Goal: Information Seeking & Learning: Learn about a topic

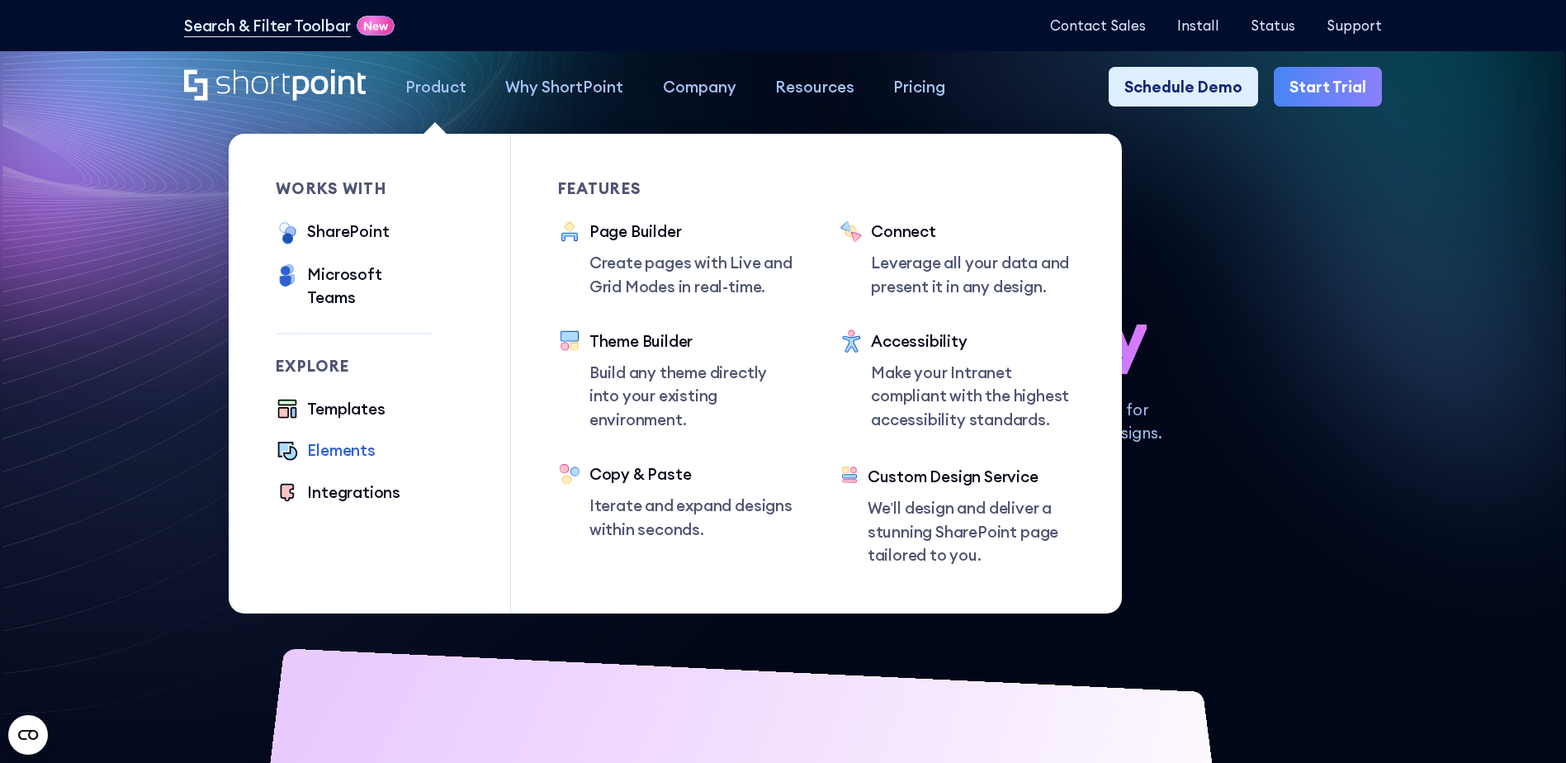
click at [355, 438] on div "Elements" at bounding box center [341, 449] width 68 height 23
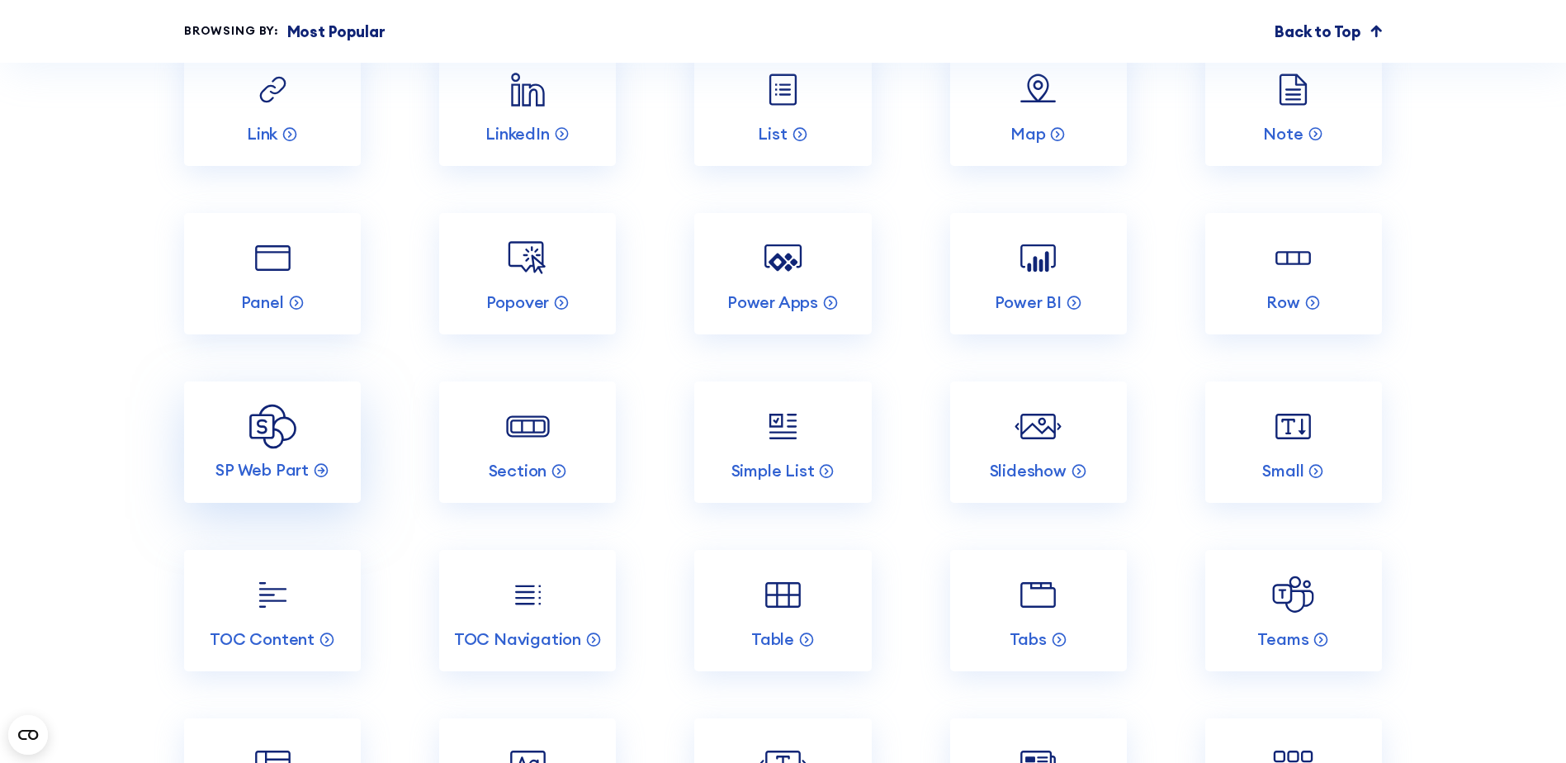
scroll to position [3136, 0]
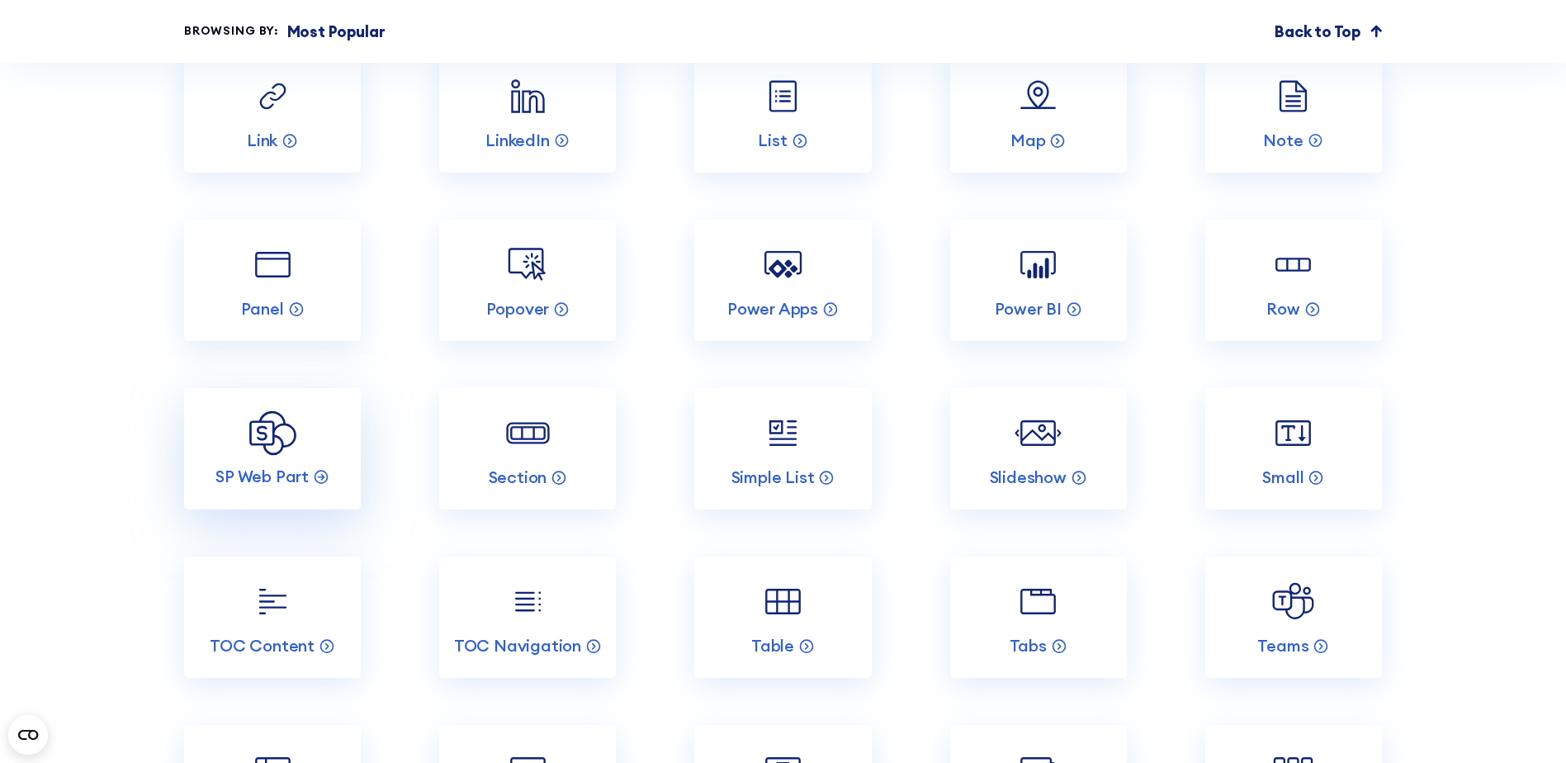
click at [301, 493] on link "SP Web Part" at bounding box center [272, 448] width 177 height 121
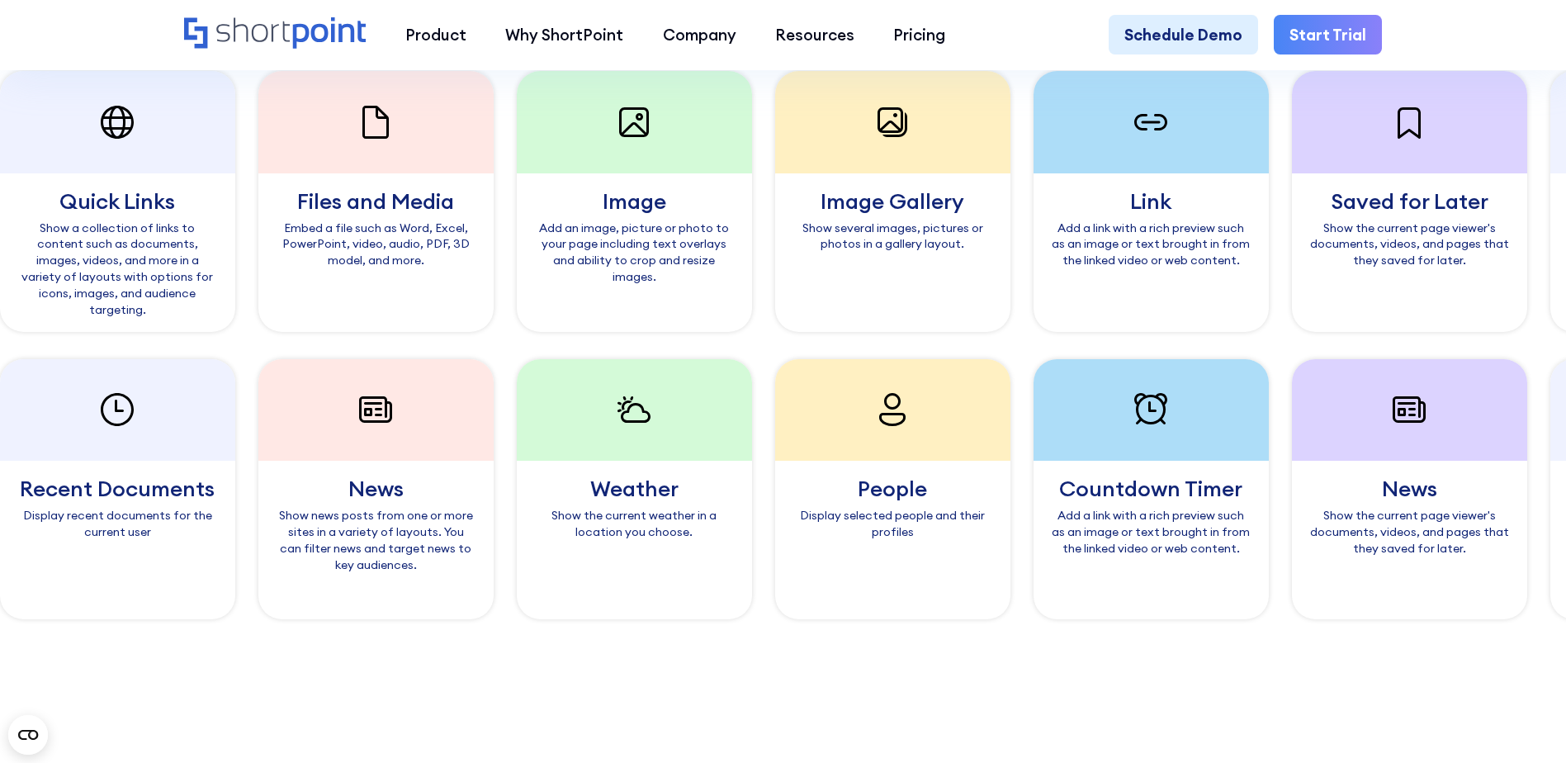
scroll to position [1568, 0]
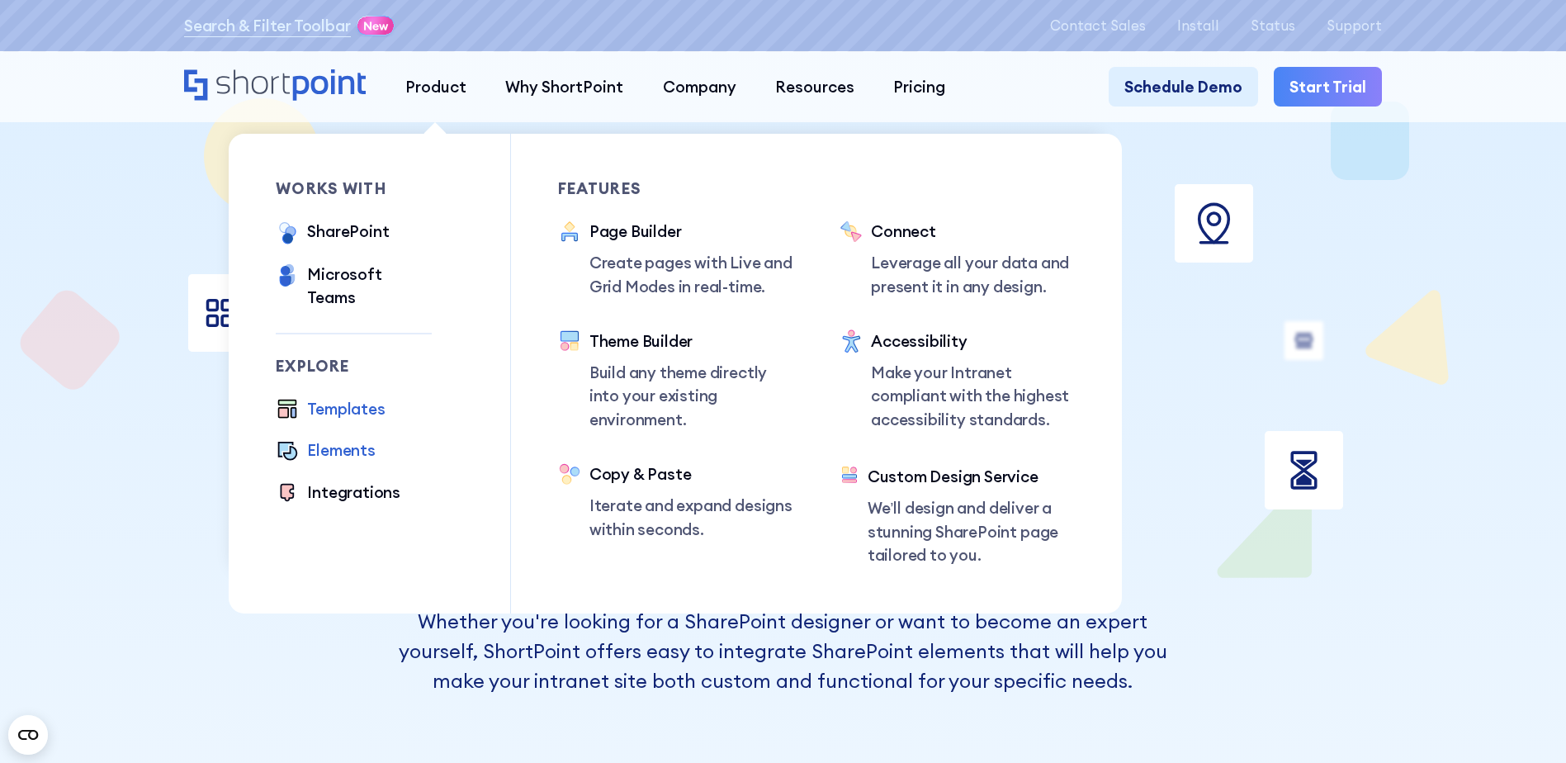
click at [339, 397] on div "Templates" at bounding box center [346, 408] width 78 height 23
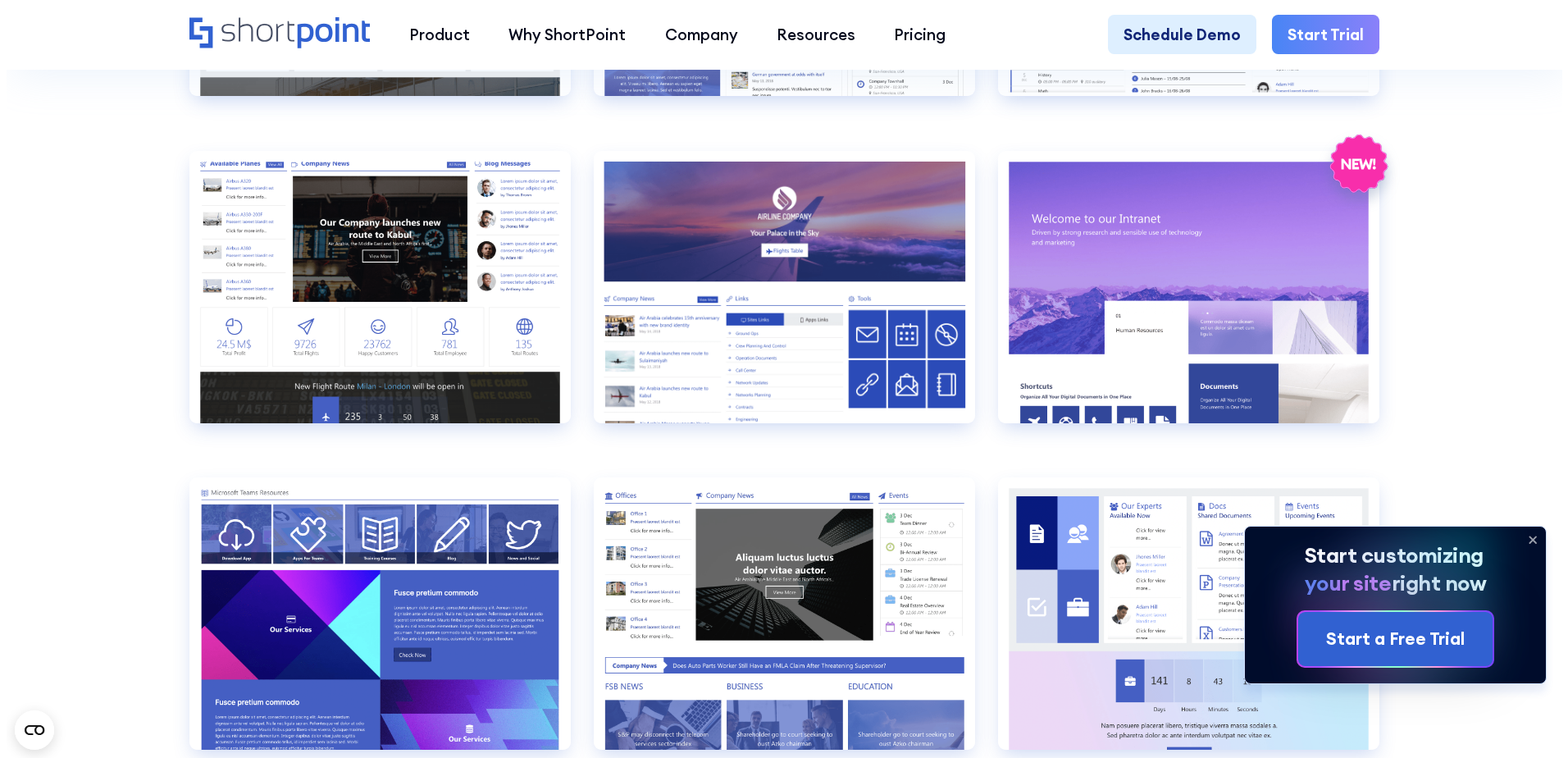
scroll to position [2350, 0]
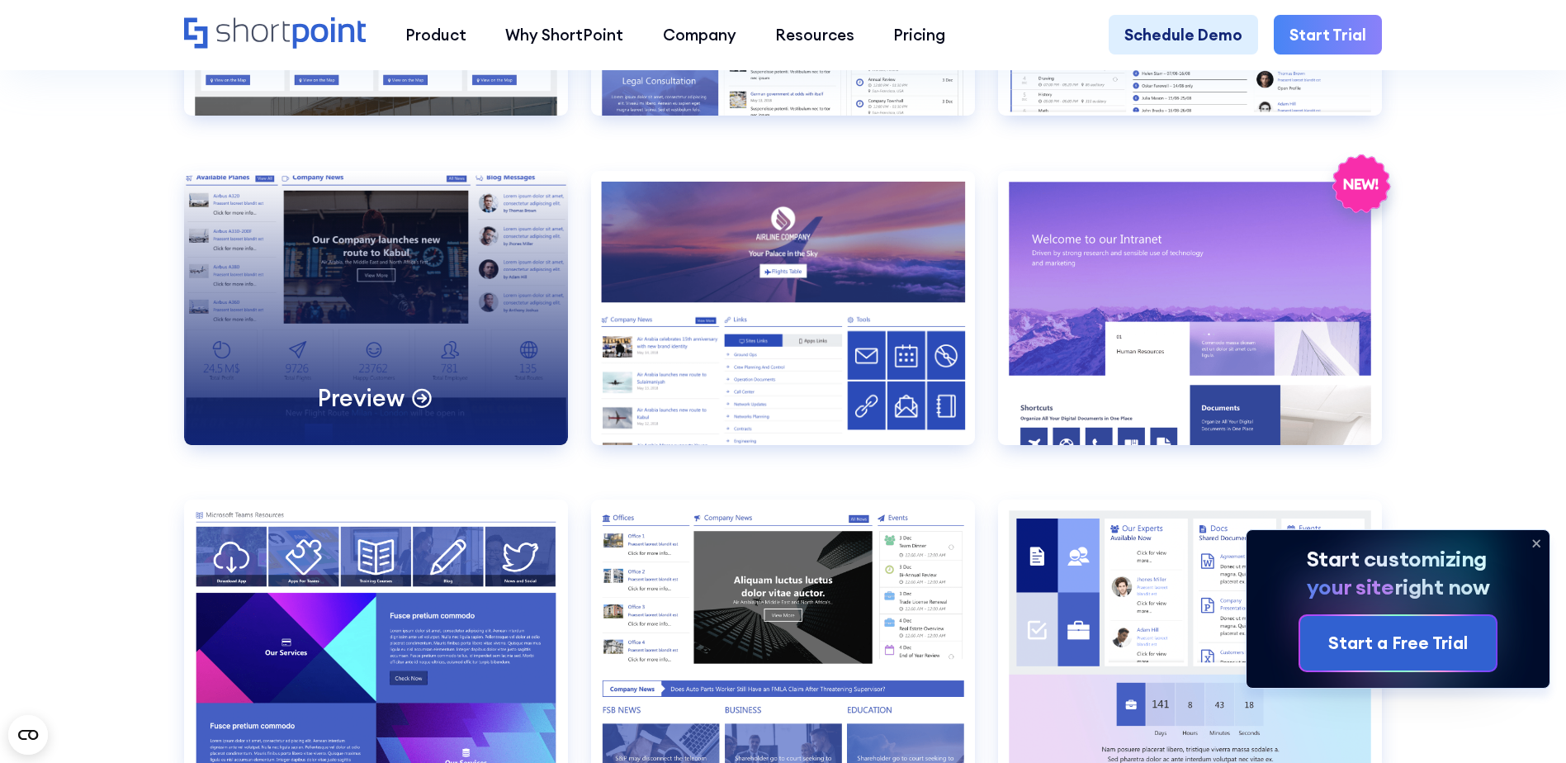
click at [519, 269] on div "Preview" at bounding box center [376, 308] width 384 height 274
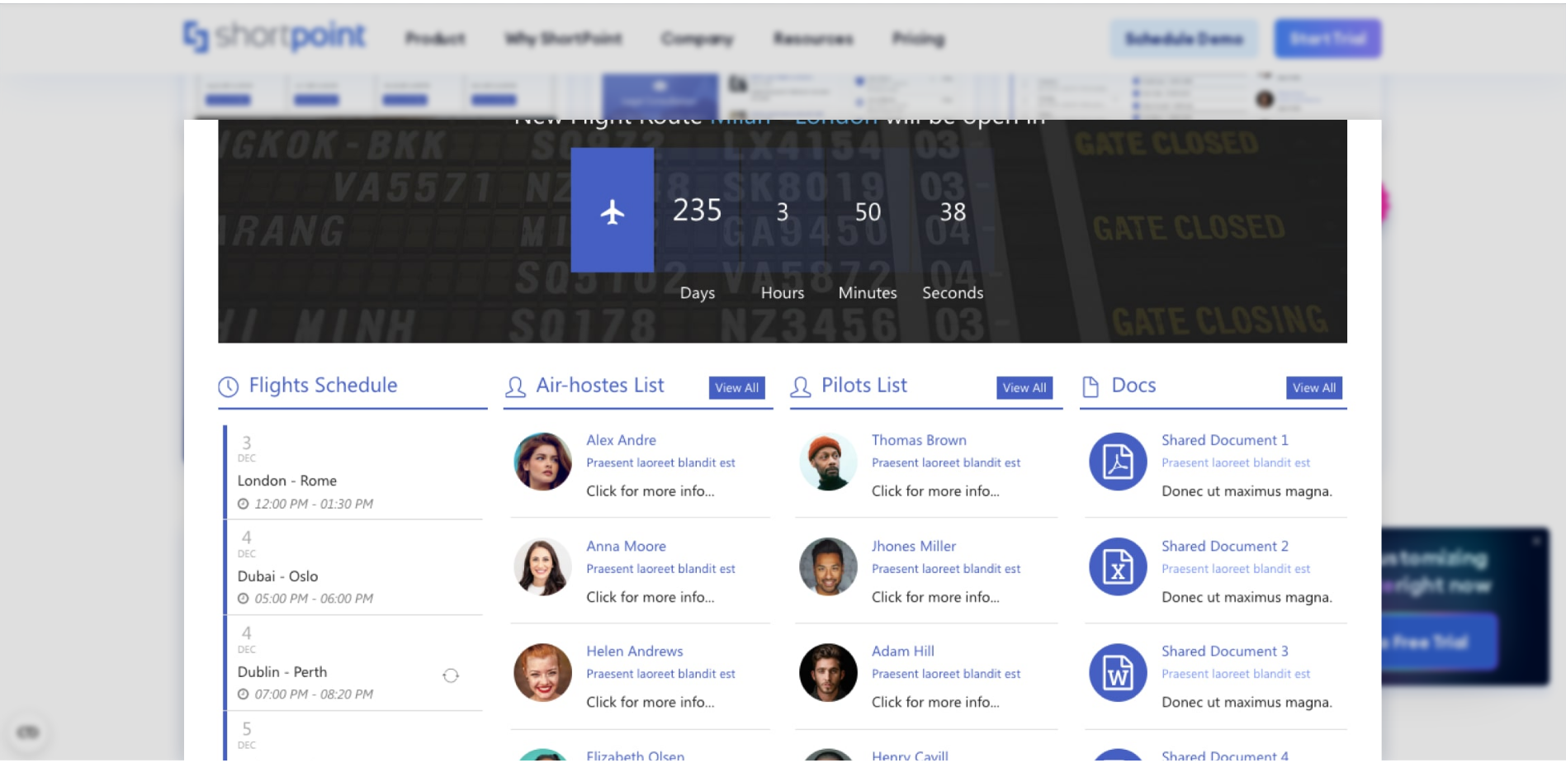
scroll to position [840, 0]
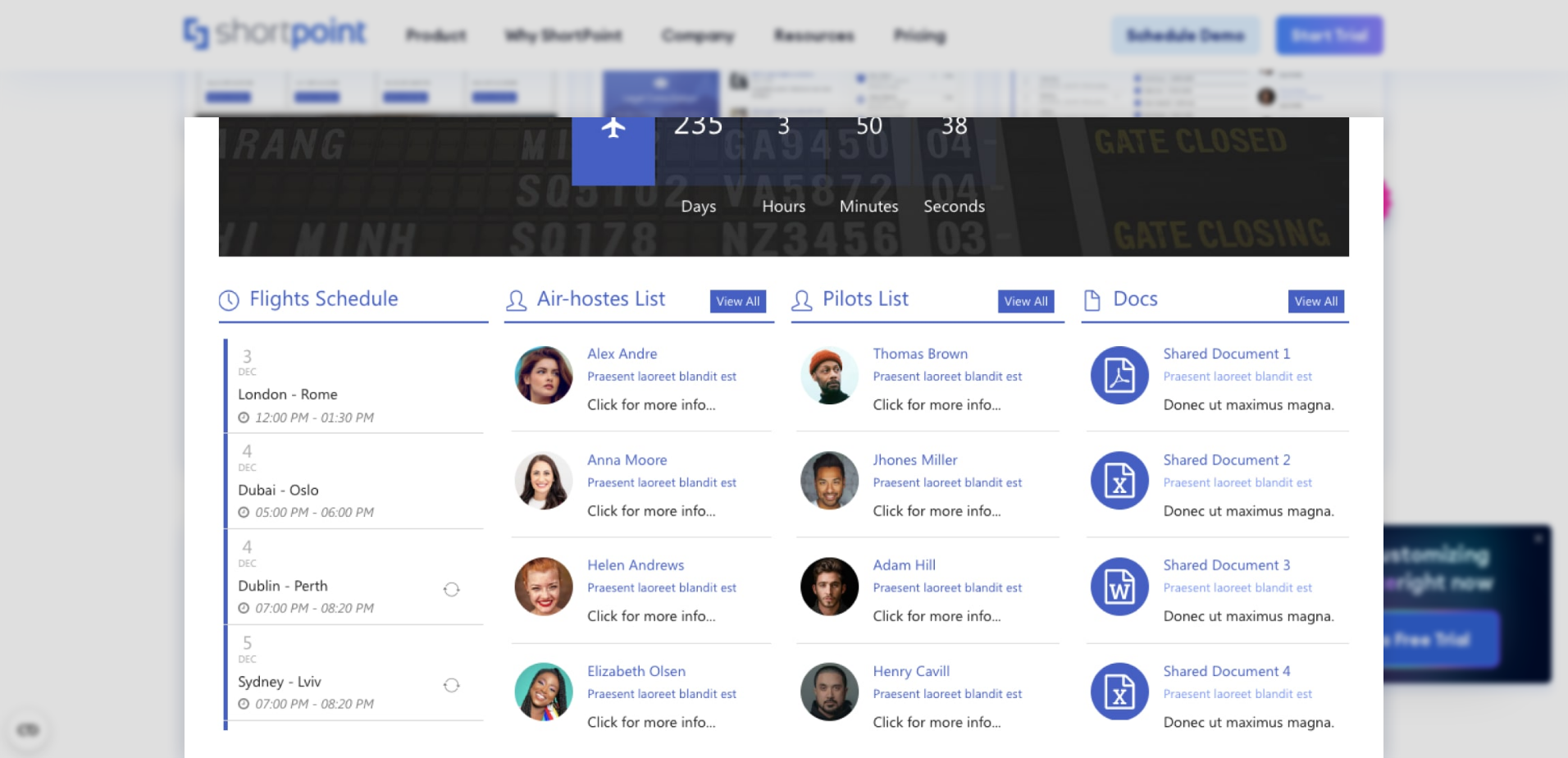
click at [1408, 204] on div at bounding box center [784, 379] width 1568 height 758
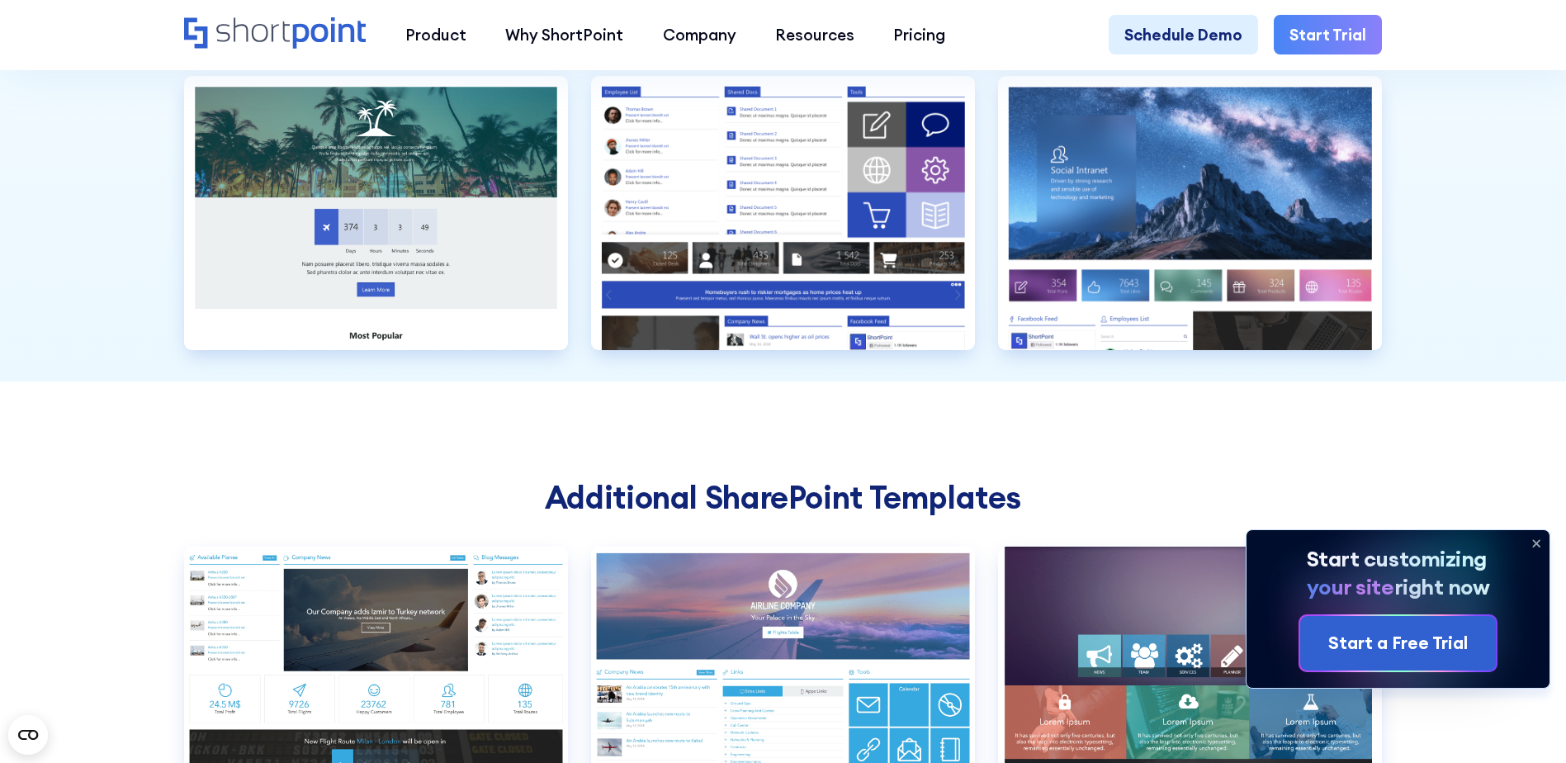
scroll to position [5666, 0]
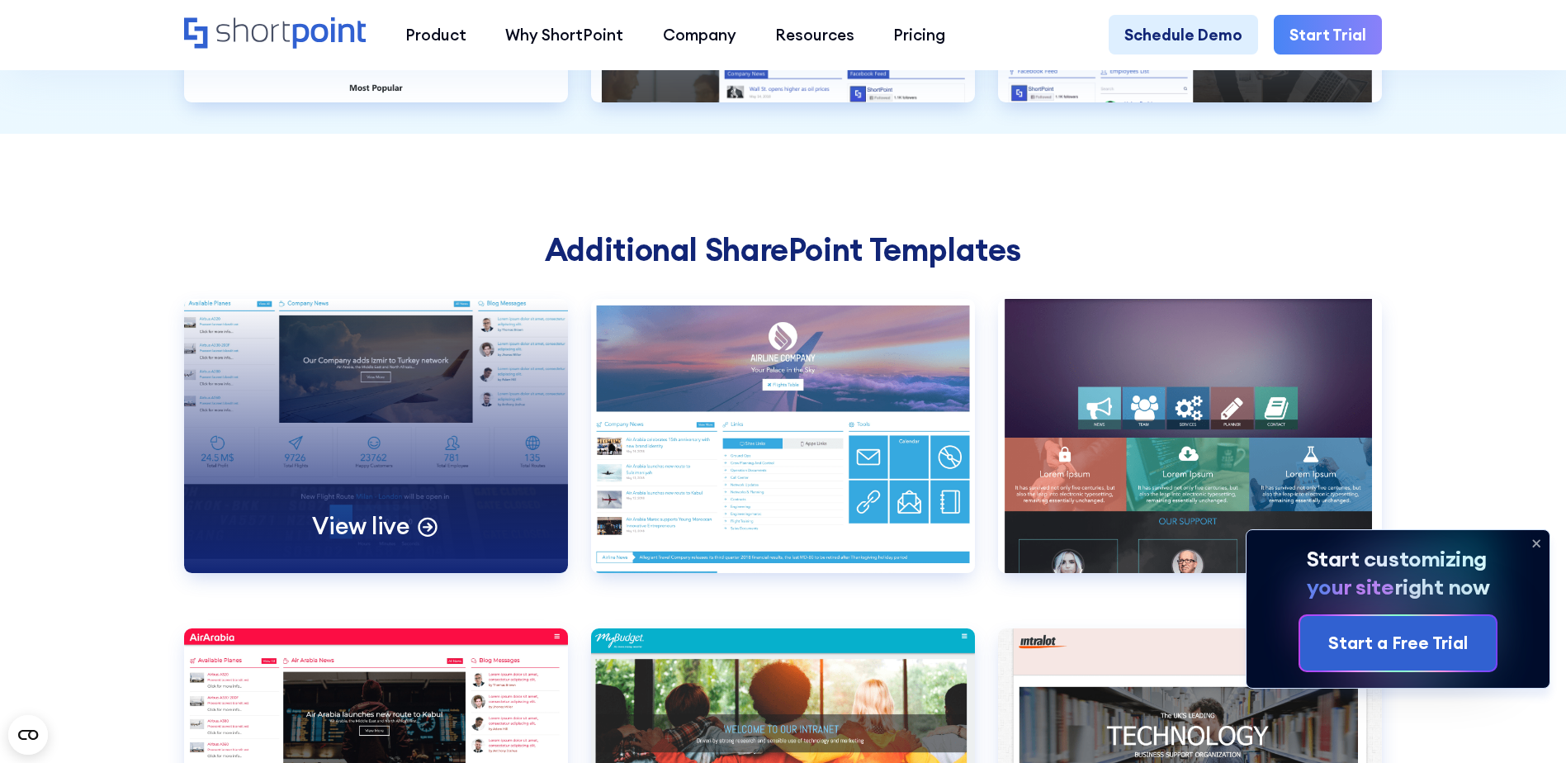
click at [393, 541] on p "View live" at bounding box center [360, 526] width 97 height 31
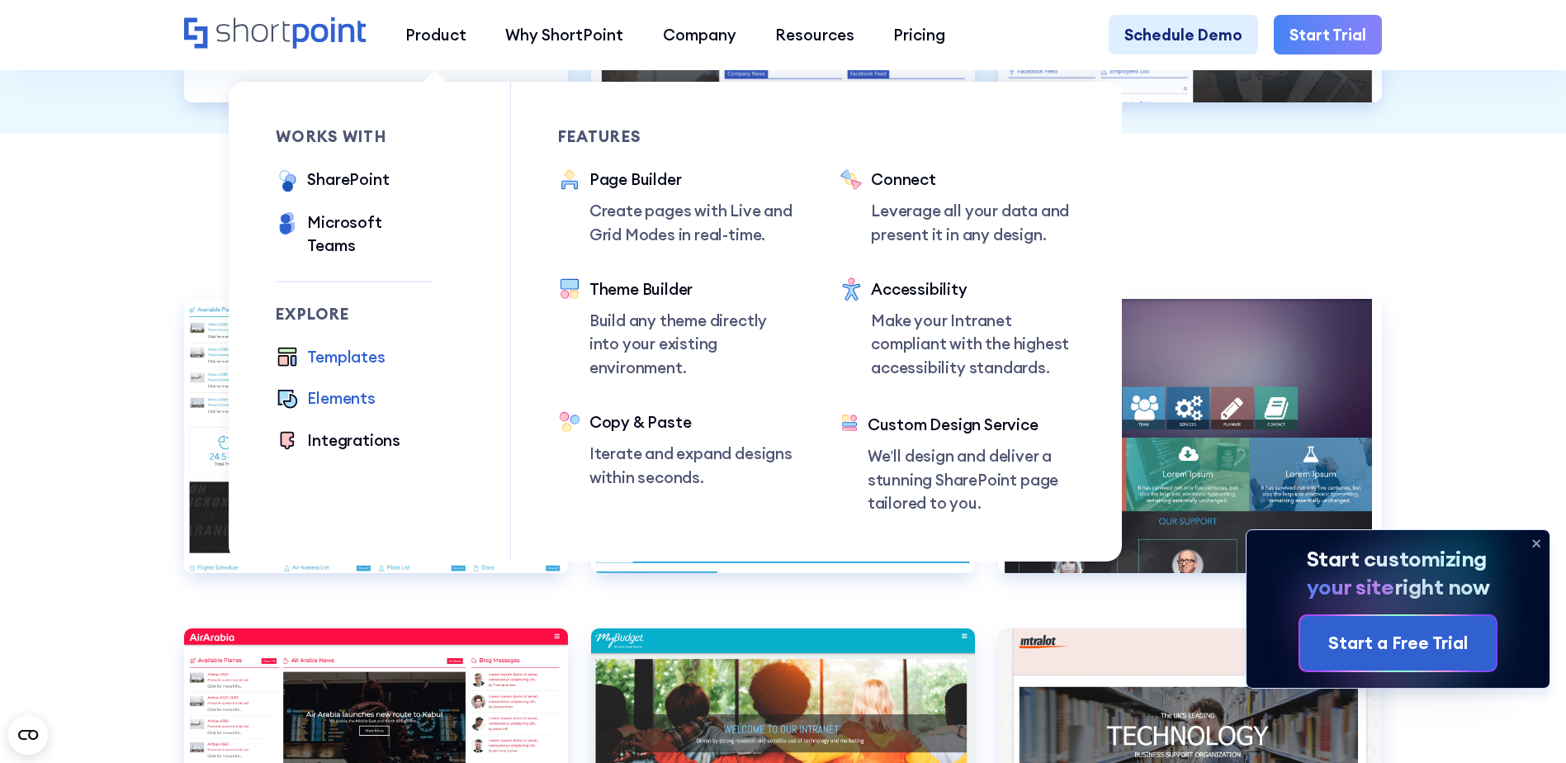
click at [361, 386] on div "Elements" at bounding box center [341, 397] width 68 height 23
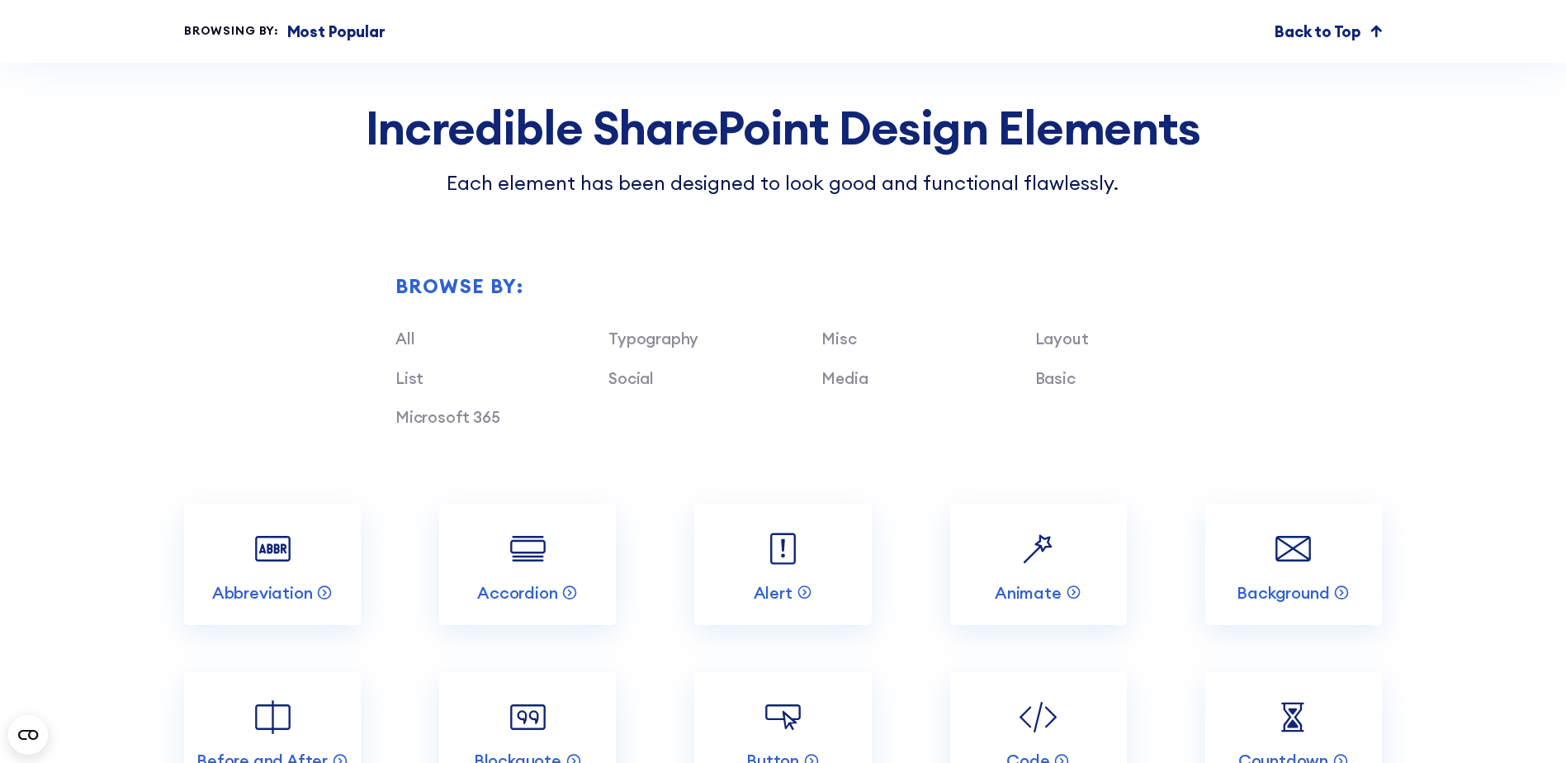
scroll to position [1531, 0]
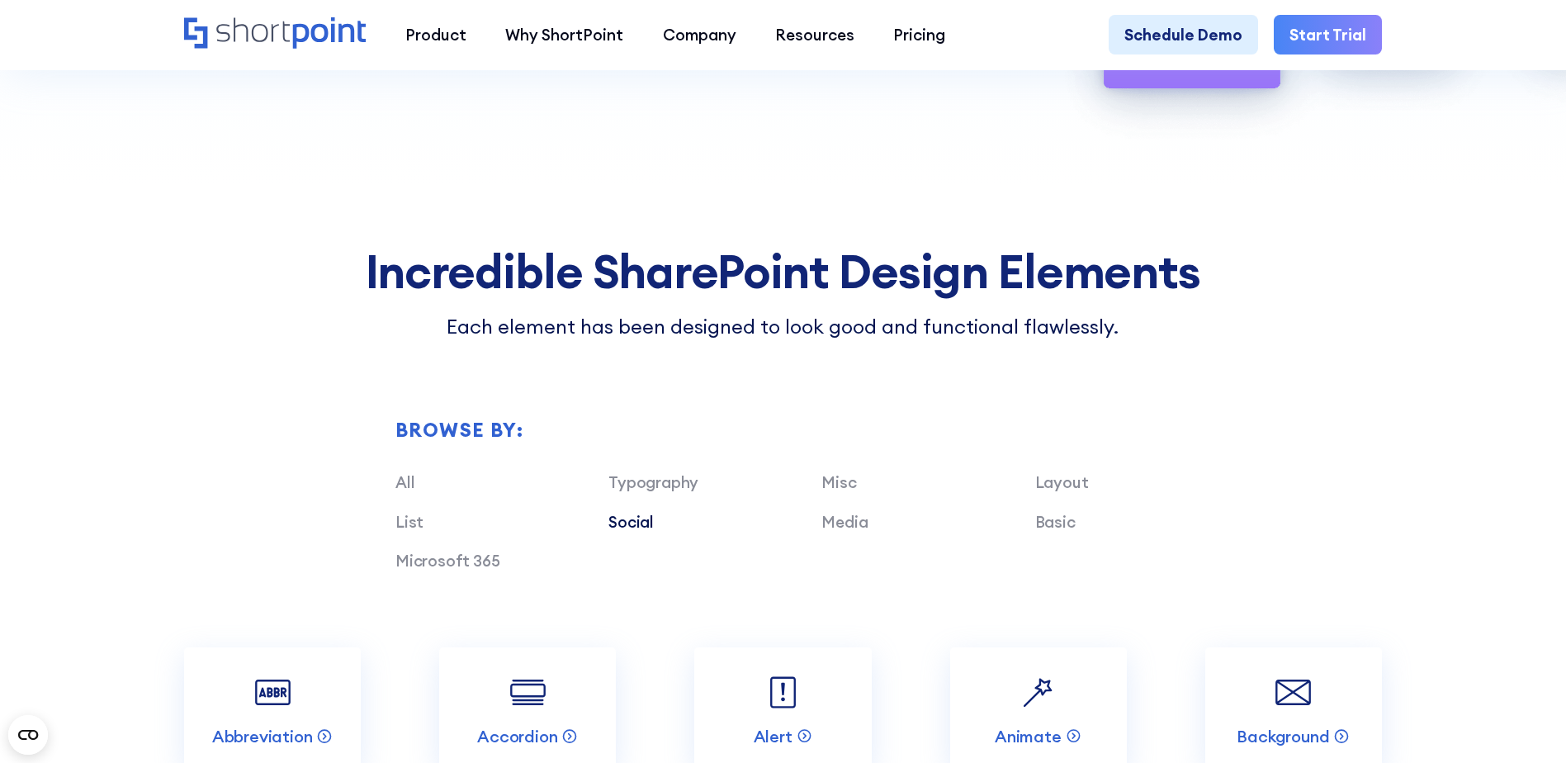
click at [627, 531] on link "Social" at bounding box center [630, 522] width 45 height 20
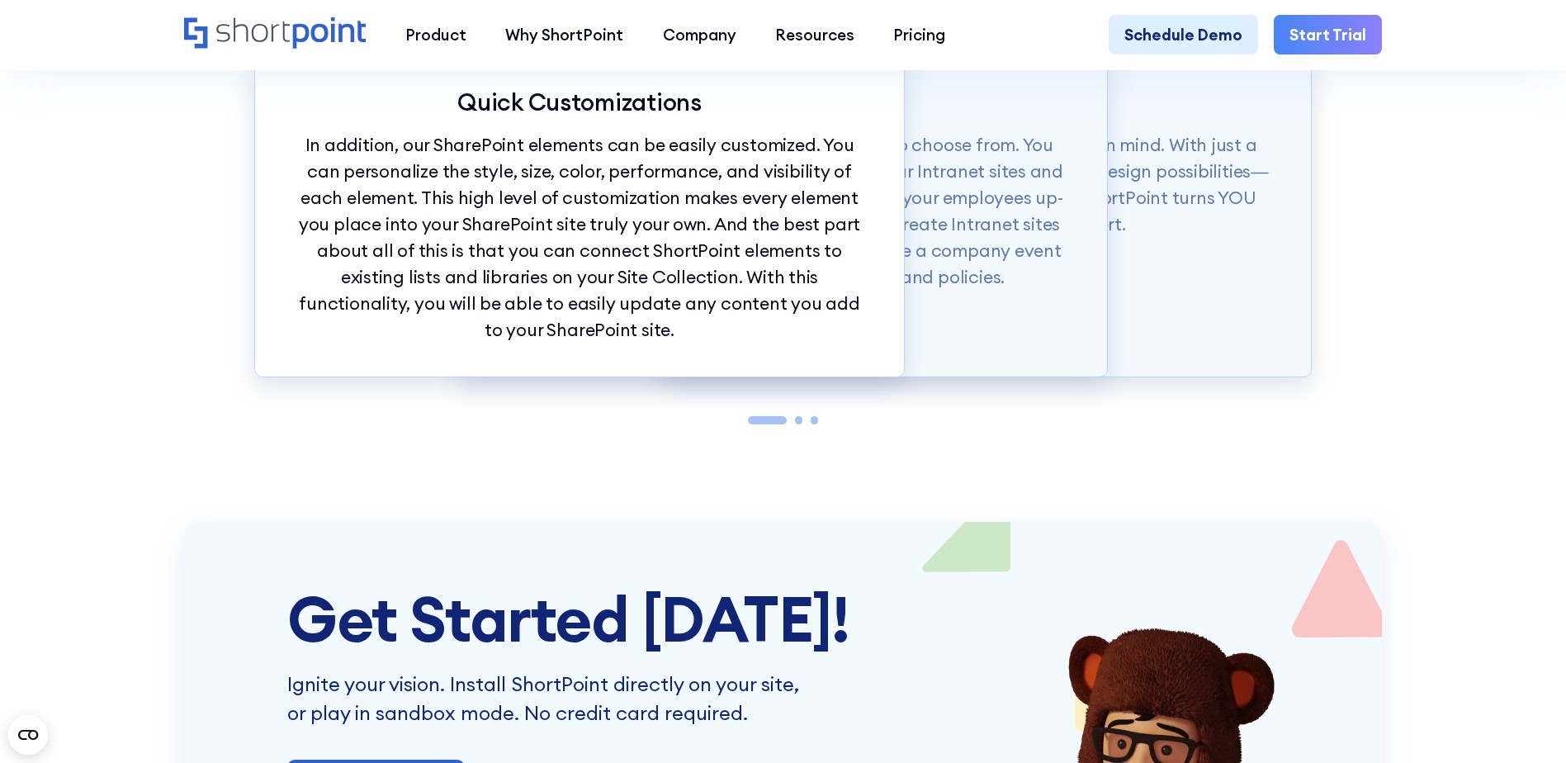
scroll to position [2521, 0]
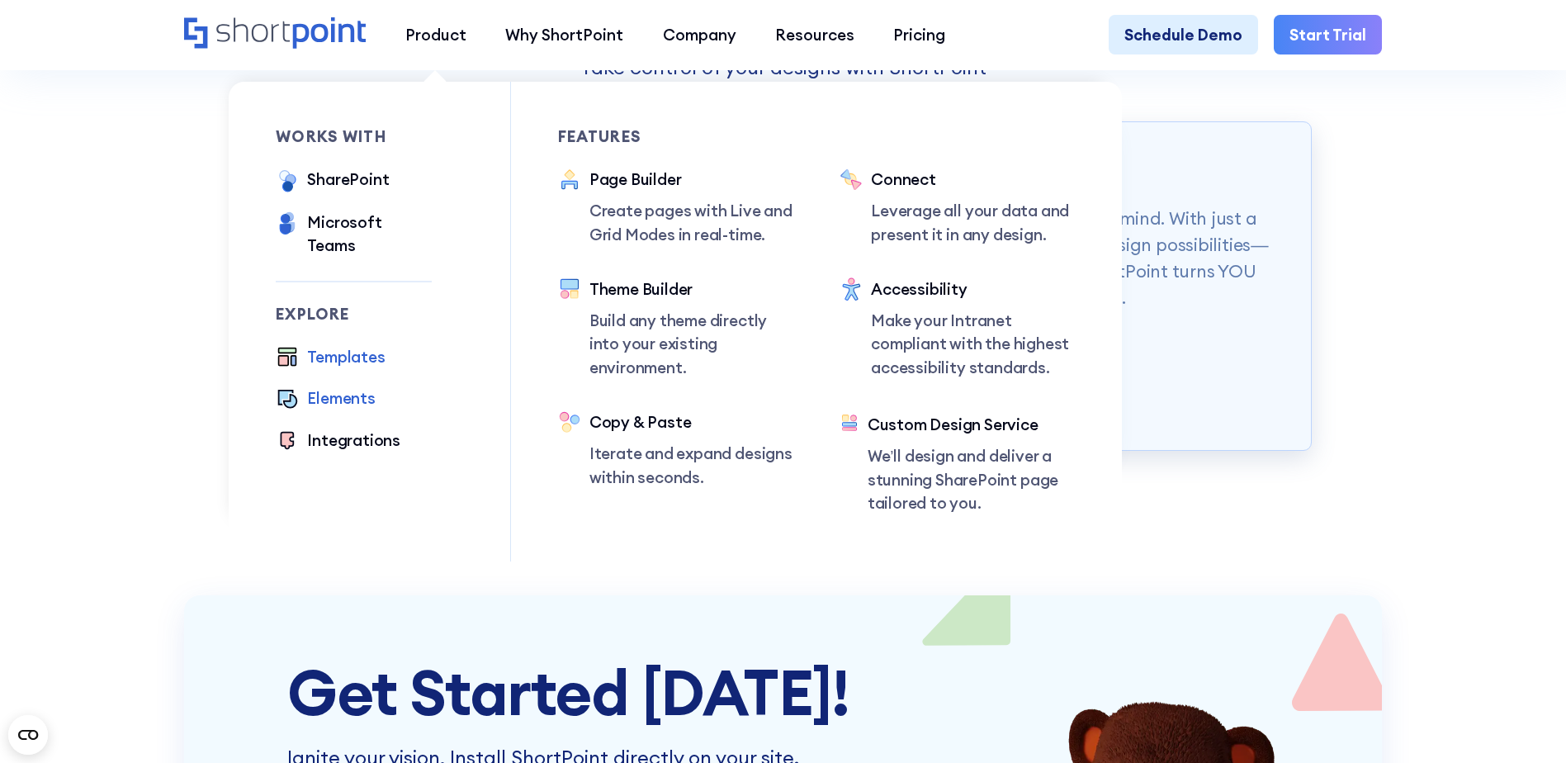
click at [347, 345] on div "Templates" at bounding box center [346, 356] width 78 height 23
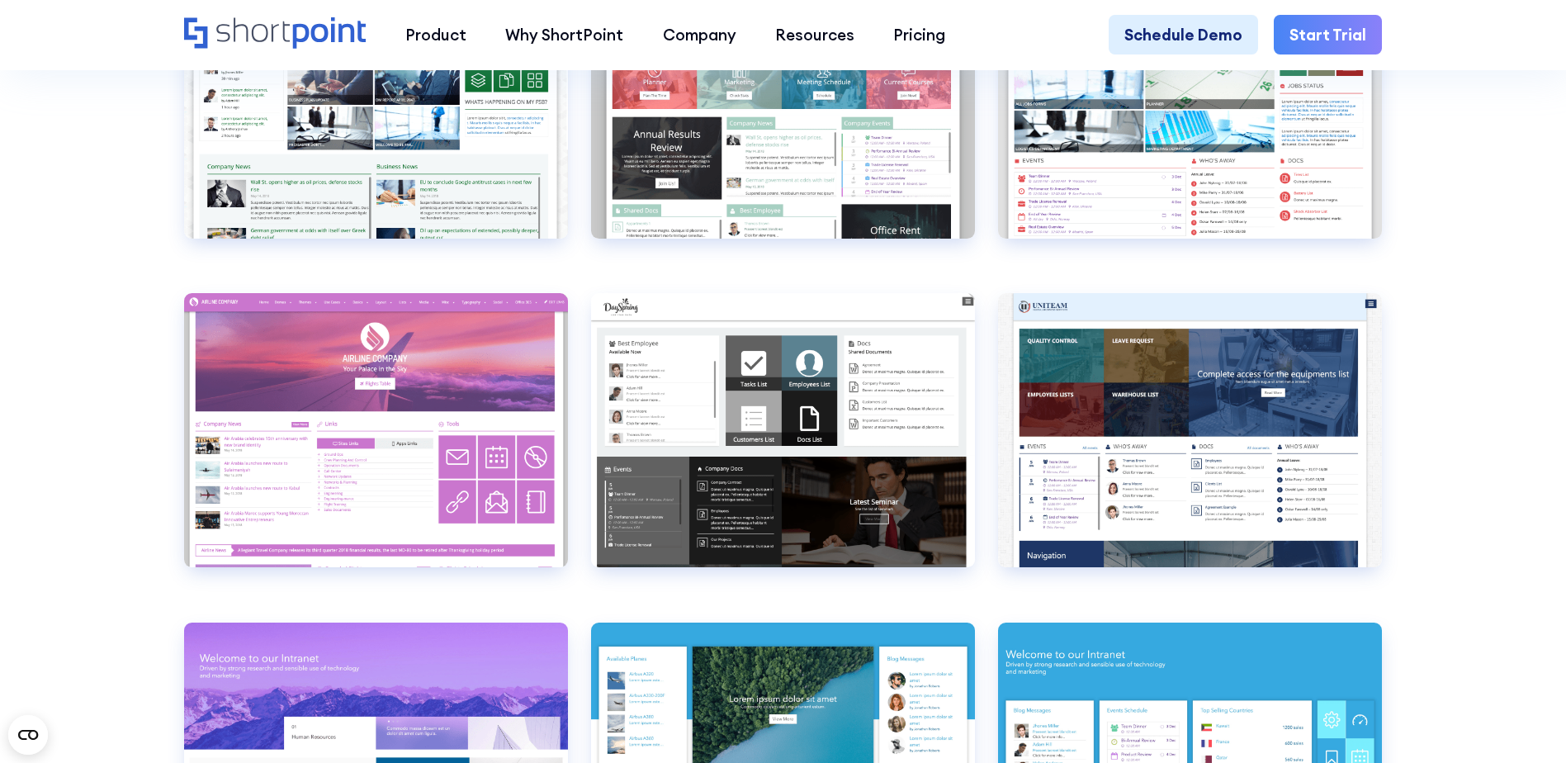
scroll to position [6830, 0]
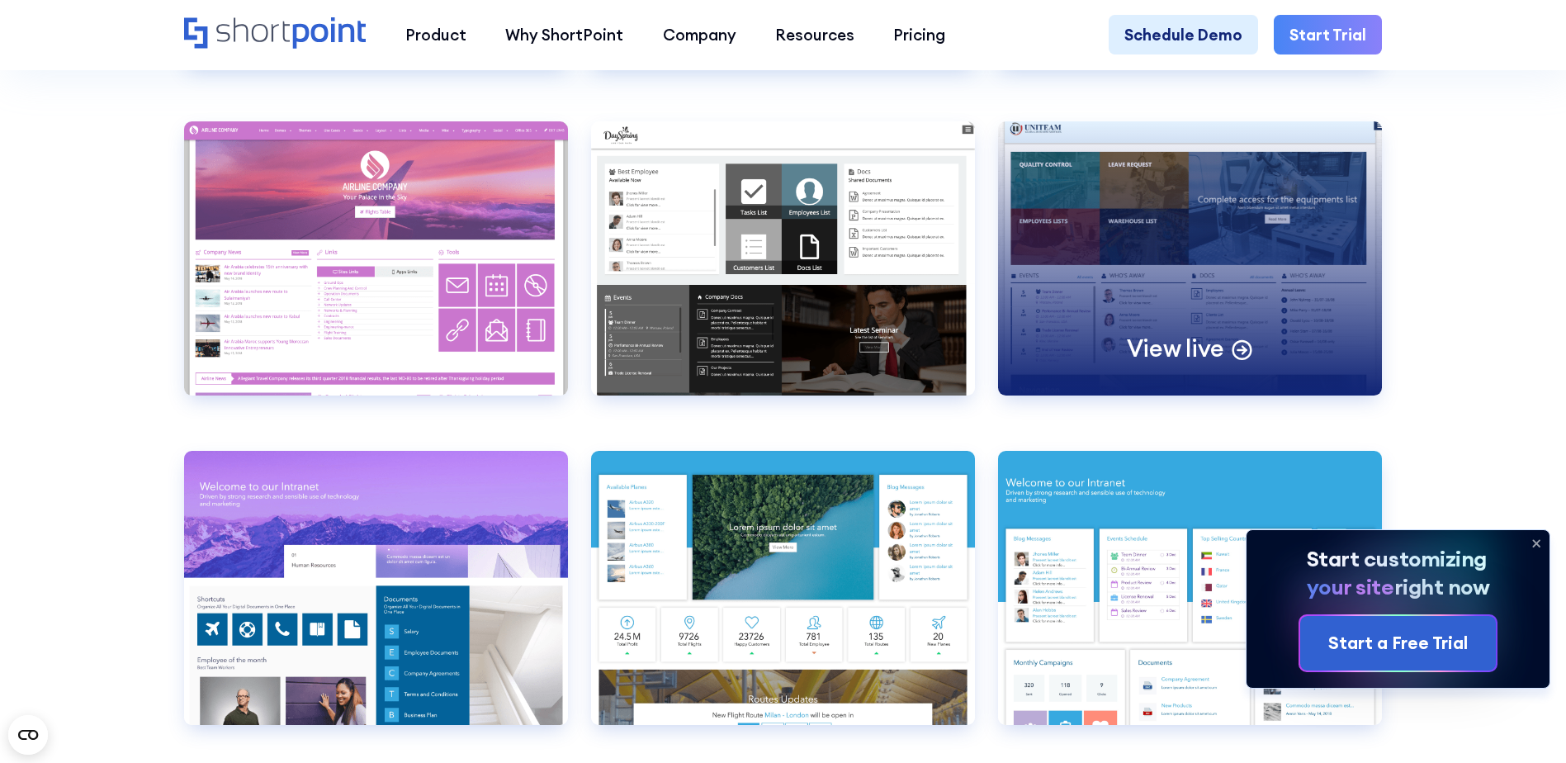
click at [1290, 388] on div "View live" at bounding box center [1190, 258] width 384 height 274
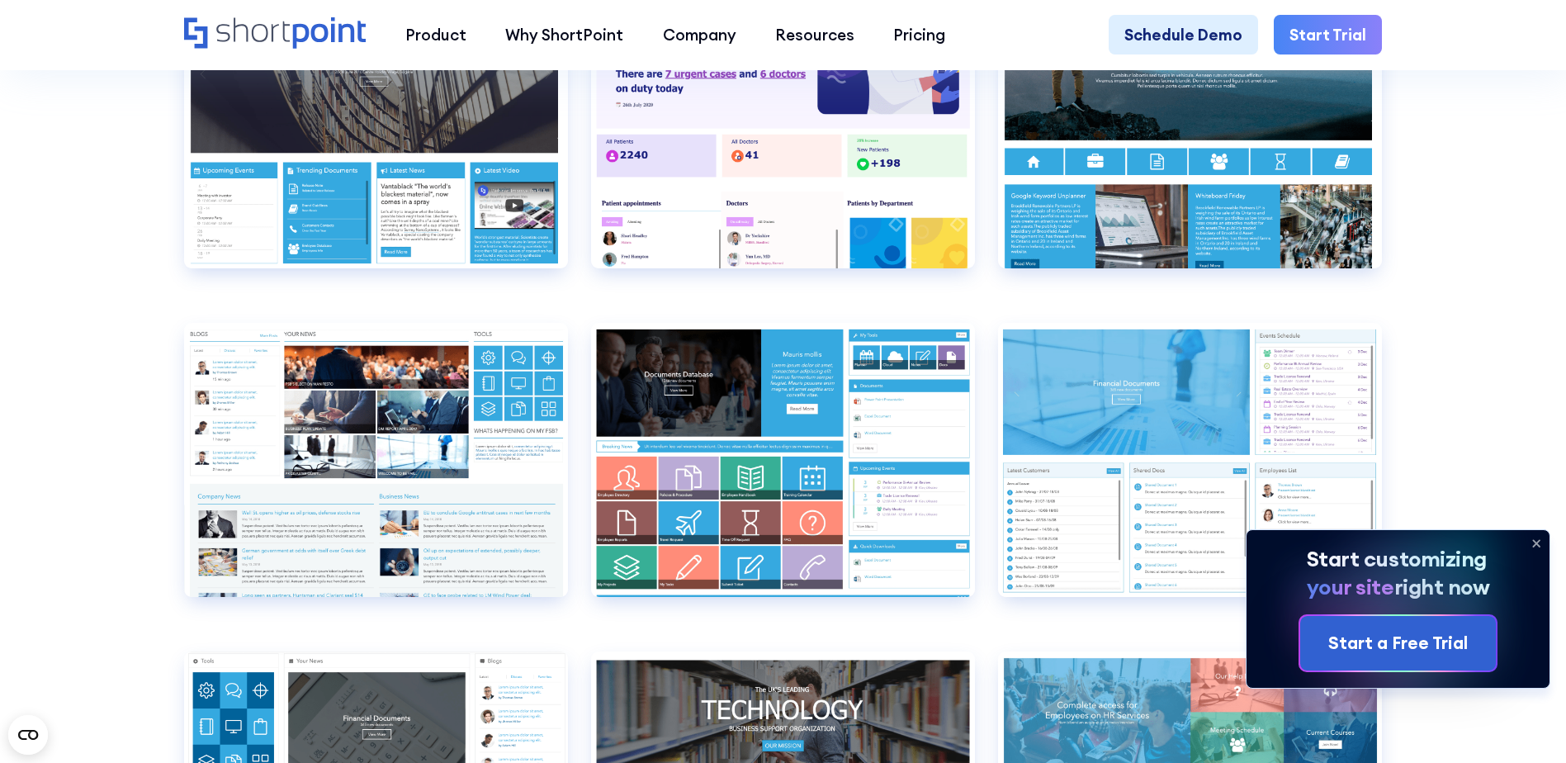
scroll to position [8315, 0]
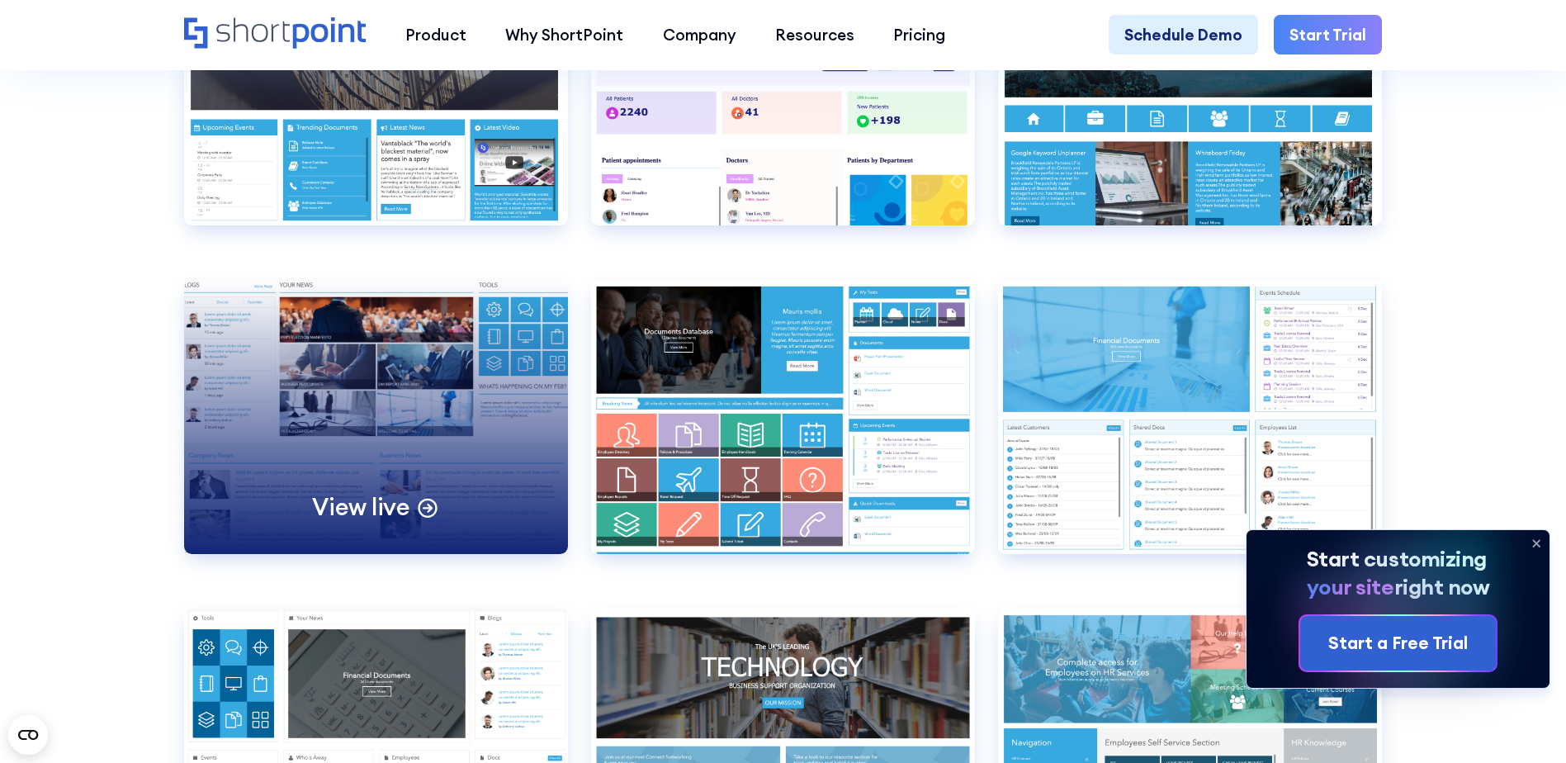
click at [312, 498] on div "View live" at bounding box center [376, 417] width 384 height 274
